Goal: Information Seeking & Learning: Learn about a topic

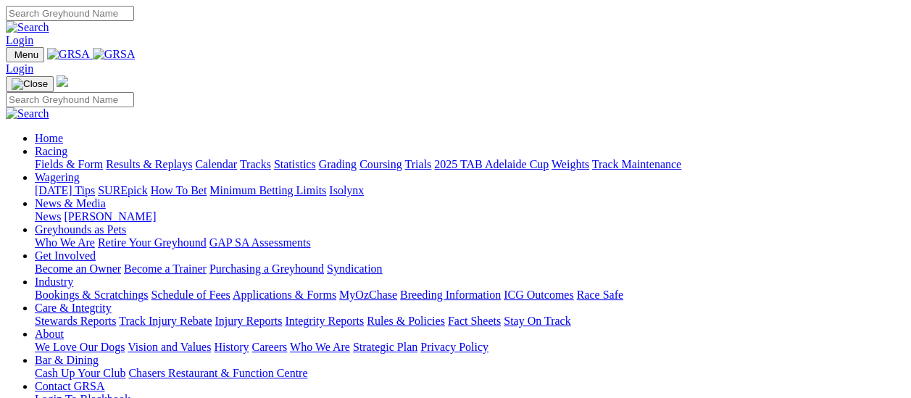
click at [152, 158] on link "Results & Replays" at bounding box center [149, 164] width 86 height 12
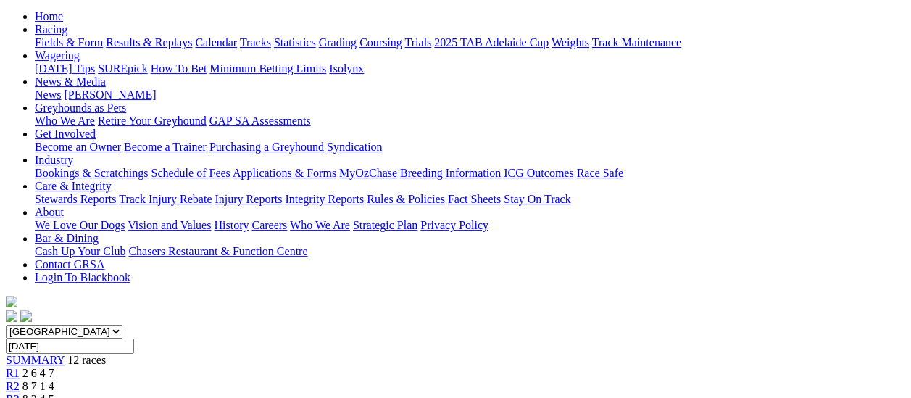
scroll to position [145, 0]
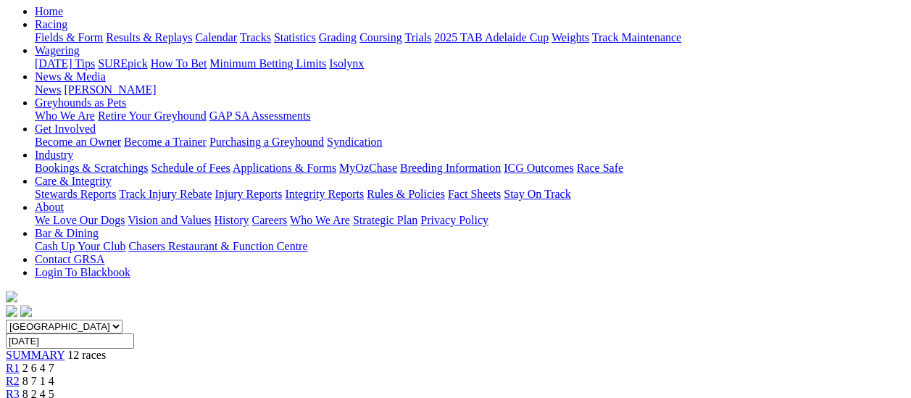
scroll to position [145, 0]
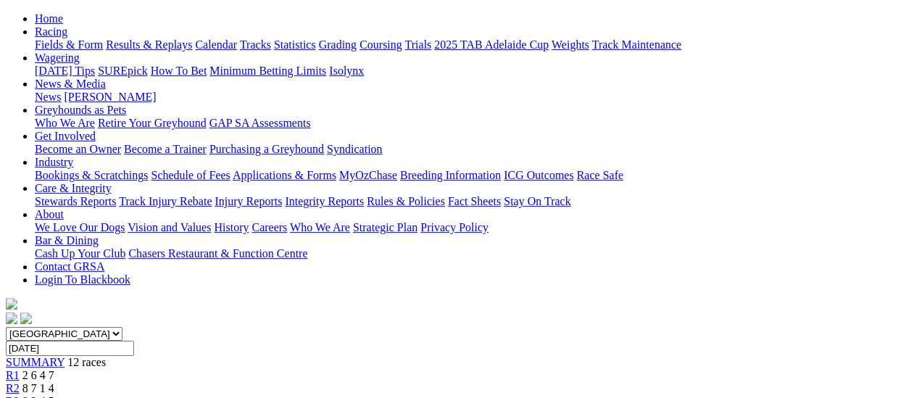
scroll to position [145, 0]
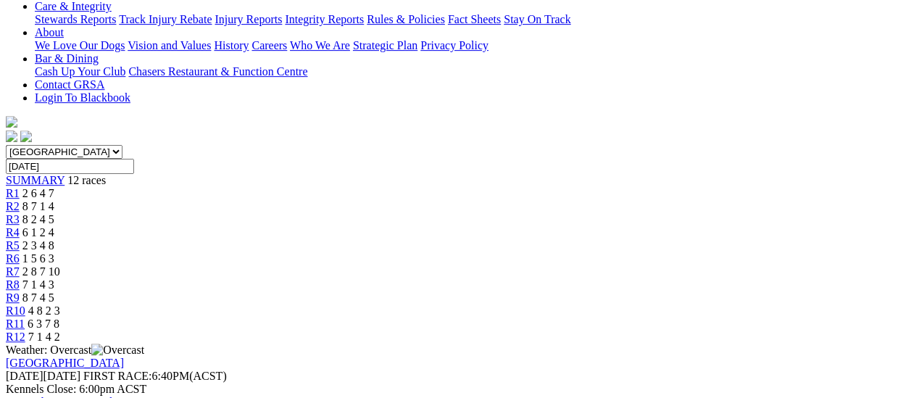
scroll to position [290, 0]
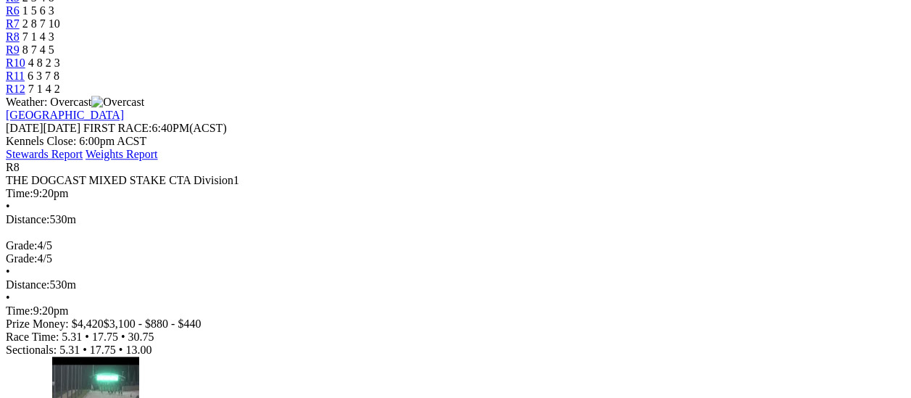
scroll to position [580, 0]
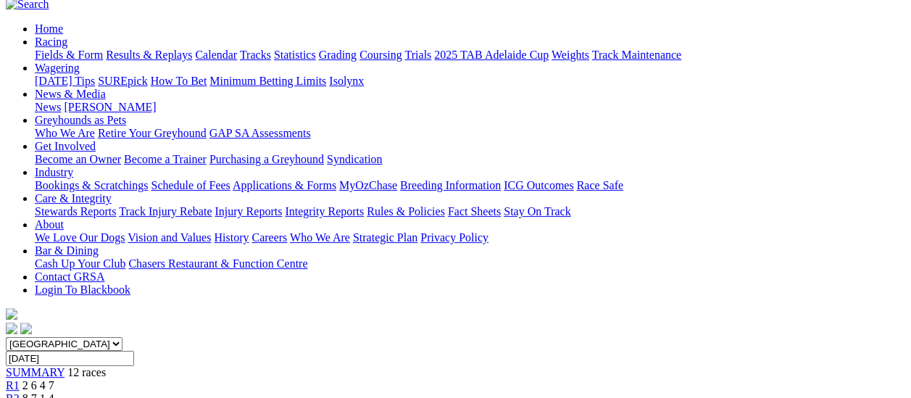
scroll to position [72, 0]
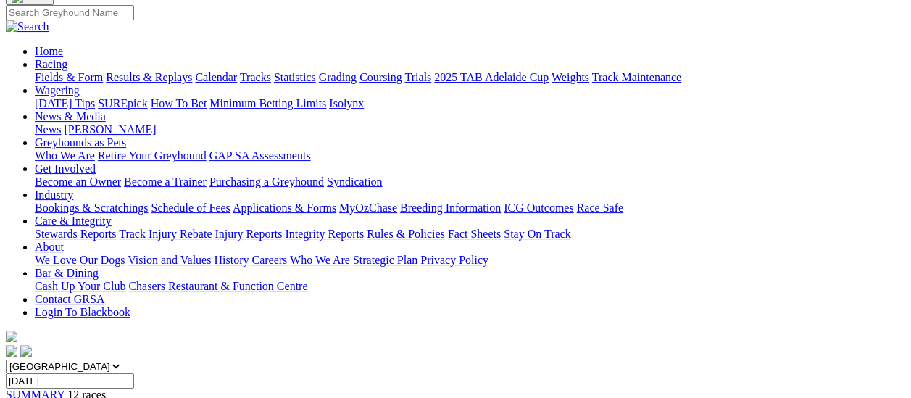
scroll to position [72, 0]
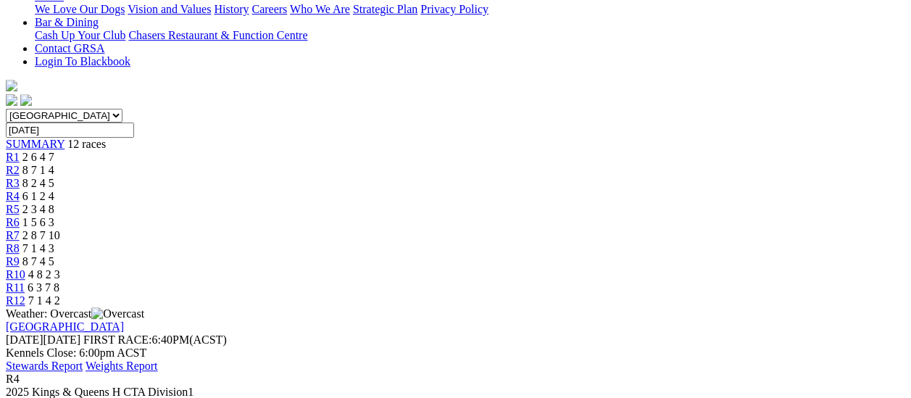
scroll to position [362, 0]
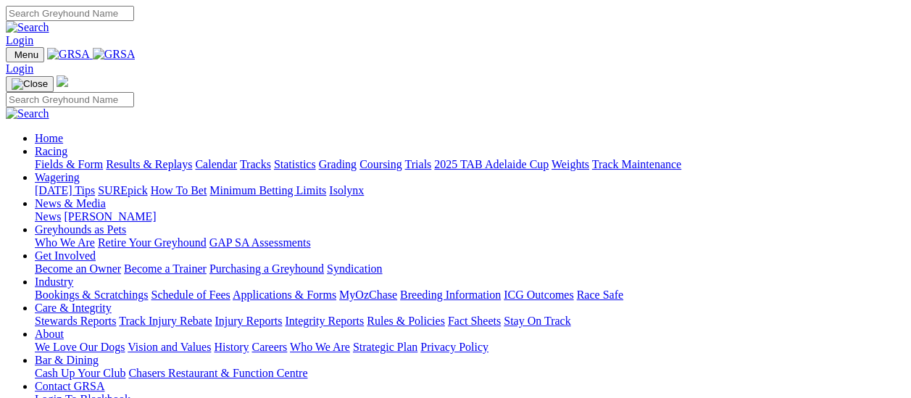
click at [70, 158] on link "Fields & Form" at bounding box center [69, 164] width 68 height 12
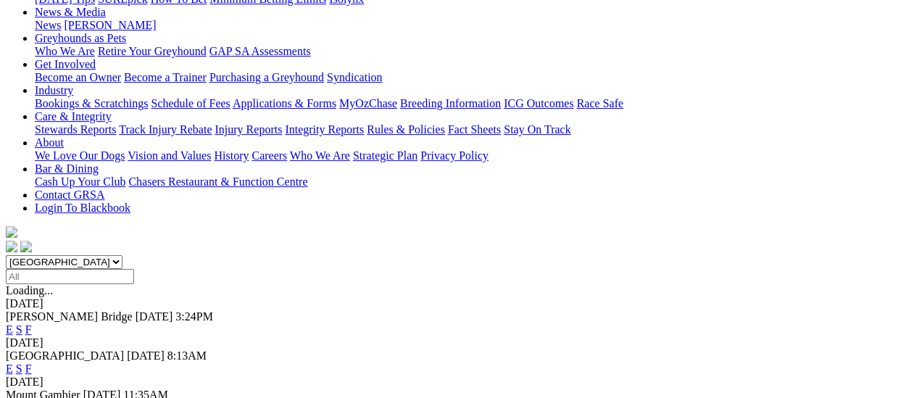
scroll to position [145, 0]
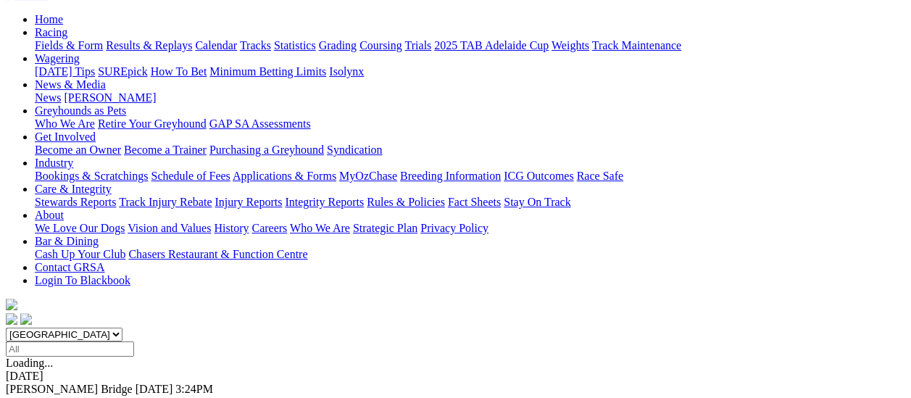
click at [32, 396] on link "F" at bounding box center [28, 402] width 7 height 12
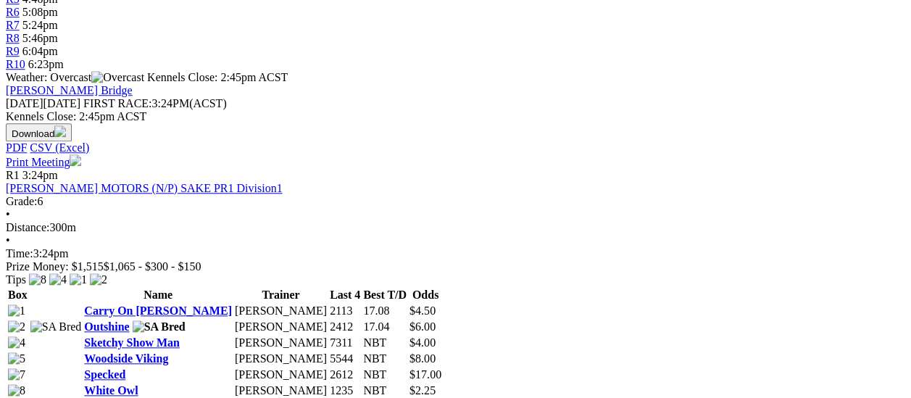
scroll to position [435, 0]
